Goal: Find contact information: Find contact information

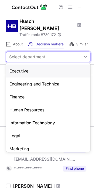
click at [55, 52] on div "Select department" at bounding box center [43, 56] width 74 height 9
click at [44, 117] on div "Information Technology" at bounding box center [48, 123] width 84 height 13
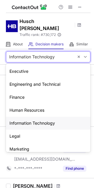
click at [41, 54] on div "Information Technology" at bounding box center [31, 57] width 45 height 6
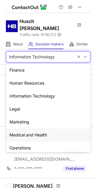
scroll to position [17, 0]
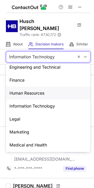
click at [37, 88] on div "Human Resources" at bounding box center [48, 93] width 84 height 13
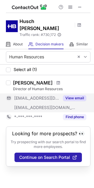
click at [66, 95] on button "View email" at bounding box center [74, 98] width 23 height 6
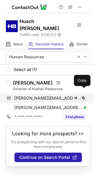
click at [82, 96] on span at bounding box center [83, 98] width 5 height 5
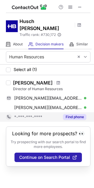
click at [74, 114] on button "Find phone" at bounding box center [74, 117] width 23 height 6
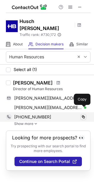
click at [82, 115] on span at bounding box center [83, 117] width 5 height 5
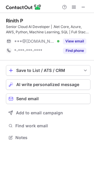
scroll to position [133, 94]
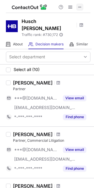
click at [82, 7] on button at bounding box center [79, 7] width 7 height 7
